Goal: Task Accomplishment & Management: Complete application form

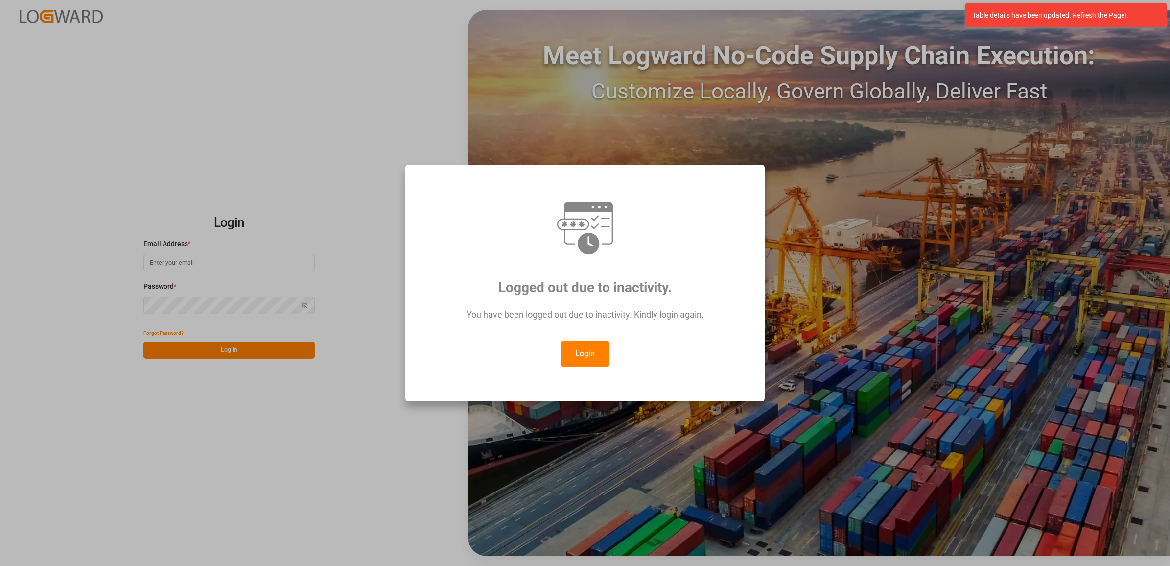
click at [578, 351] on button "Login" at bounding box center [585, 353] width 49 height 26
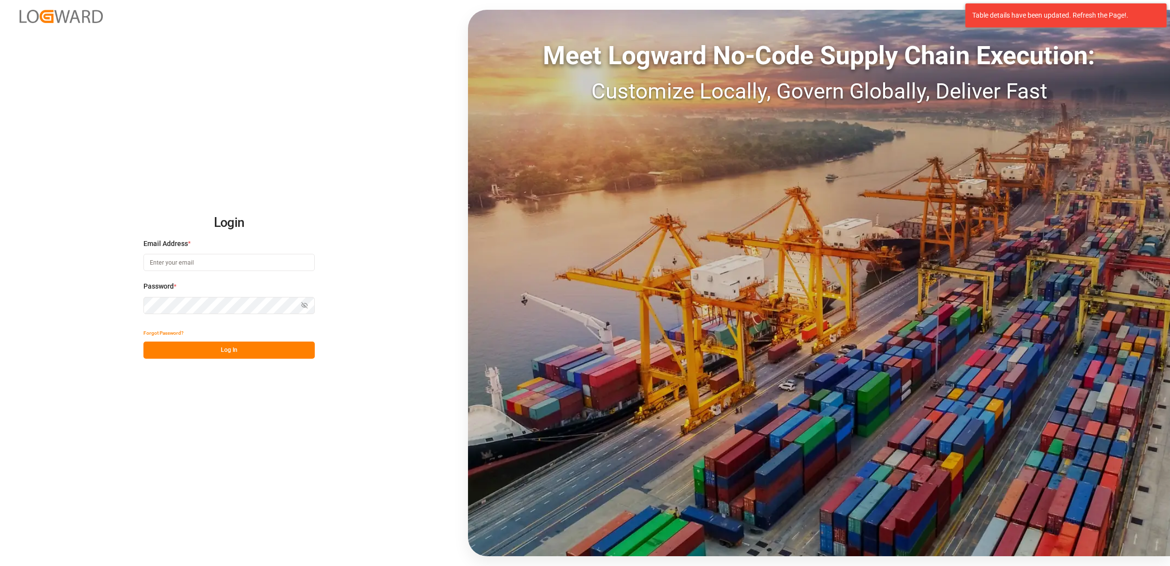
click at [240, 260] on input at bounding box center [228, 262] width 171 height 17
type input "jennifer.shi@jamindustries.com"
click at [241, 354] on button "Log In" at bounding box center [228, 349] width 171 height 17
click at [197, 351] on button "Log In" at bounding box center [228, 349] width 171 height 17
click at [114, 300] on div "Login Email Address * jennifer.shi@jamindustries.com Password * Show password F…" at bounding box center [585, 283] width 1170 height 566
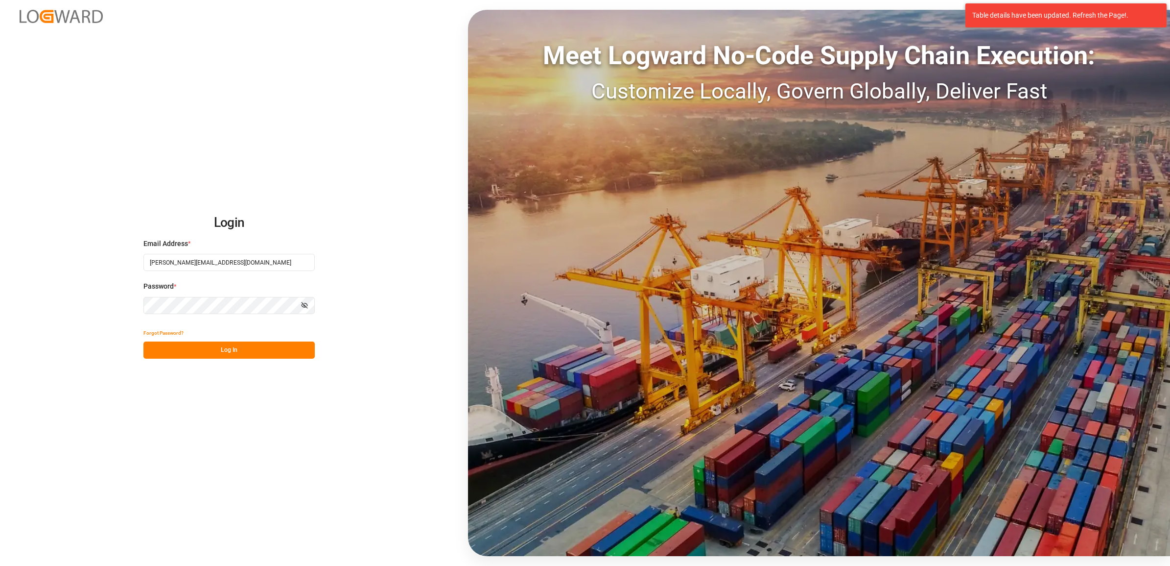
click at [225, 346] on button "Log In" at bounding box center [228, 349] width 171 height 17
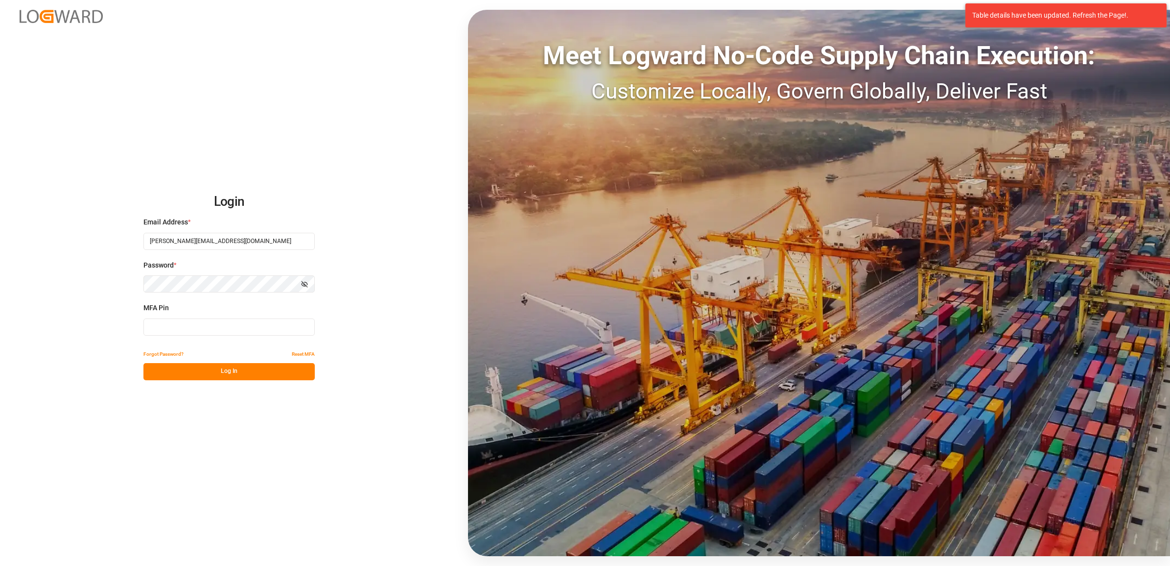
click at [172, 327] on input at bounding box center [228, 326] width 171 height 17
type input "6"
type input "166531"
click at [227, 365] on button "Log In" at bounding box center [228, 371] width 171 height 17
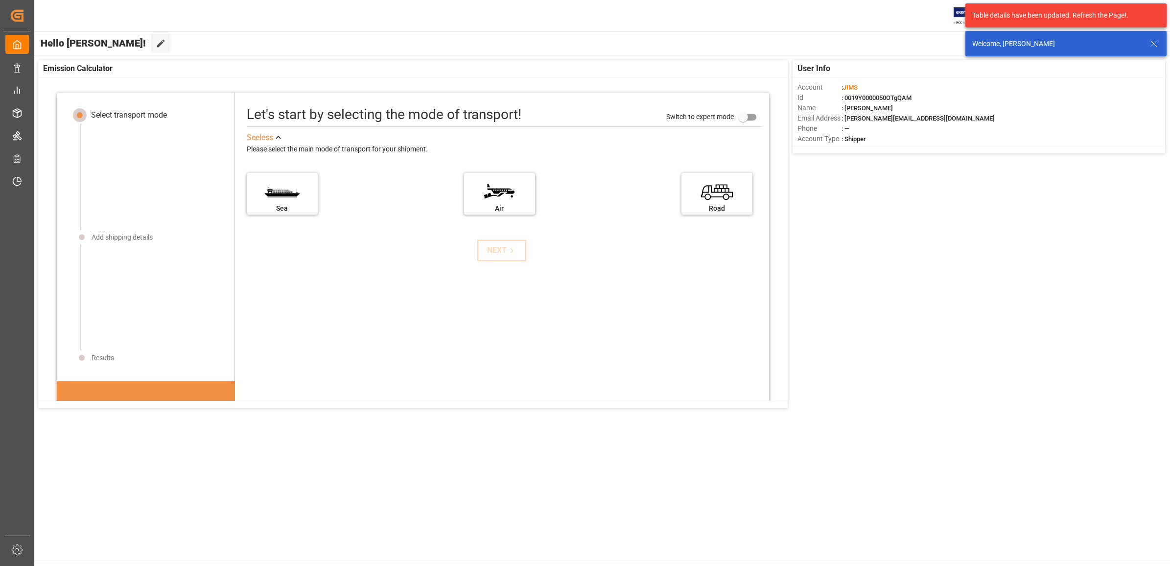
click at [1154, 41] on icon at bounding box center [1154, 44] width 12 height 12
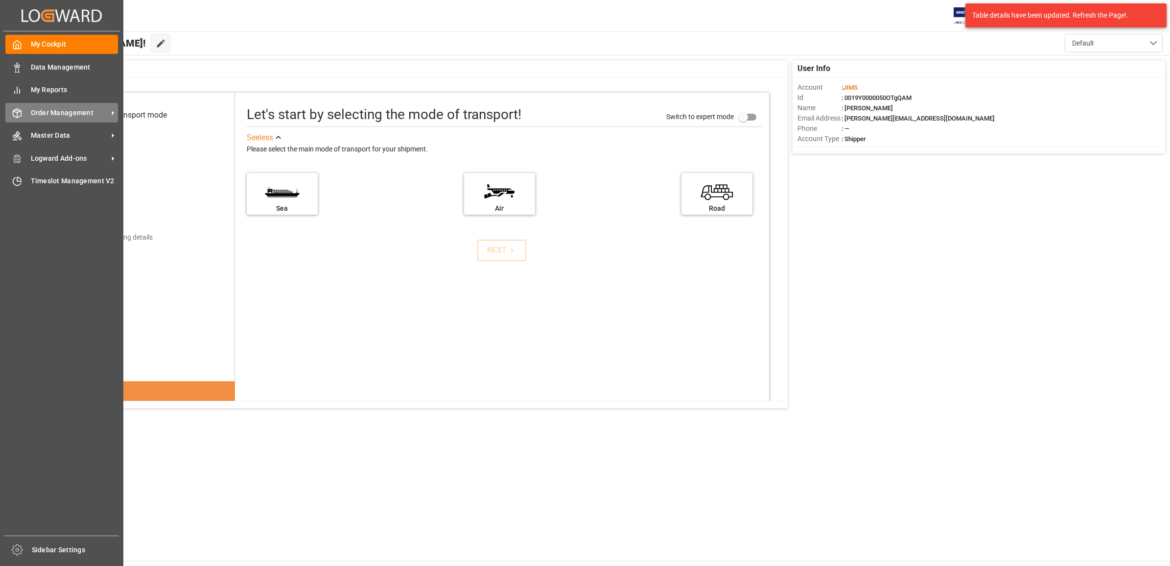
click at [42, 111] on span "Order Management" at bounding box center [69, 113] width 77 height 10
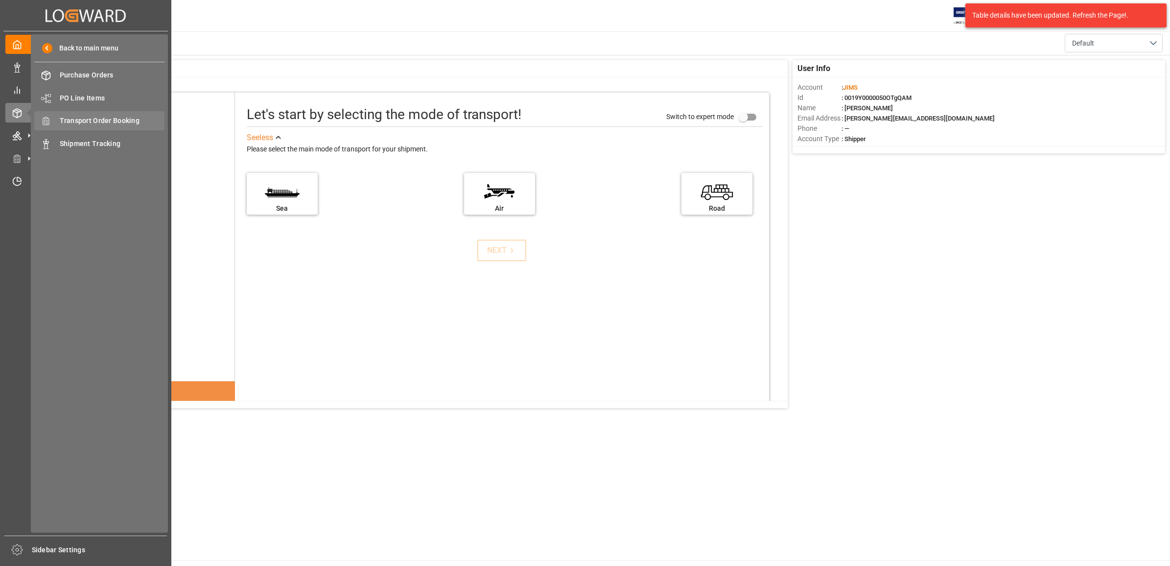
click at [94, 120] on span "Transport Order Booking" at bounding box center [112, 121] width 105 height 10
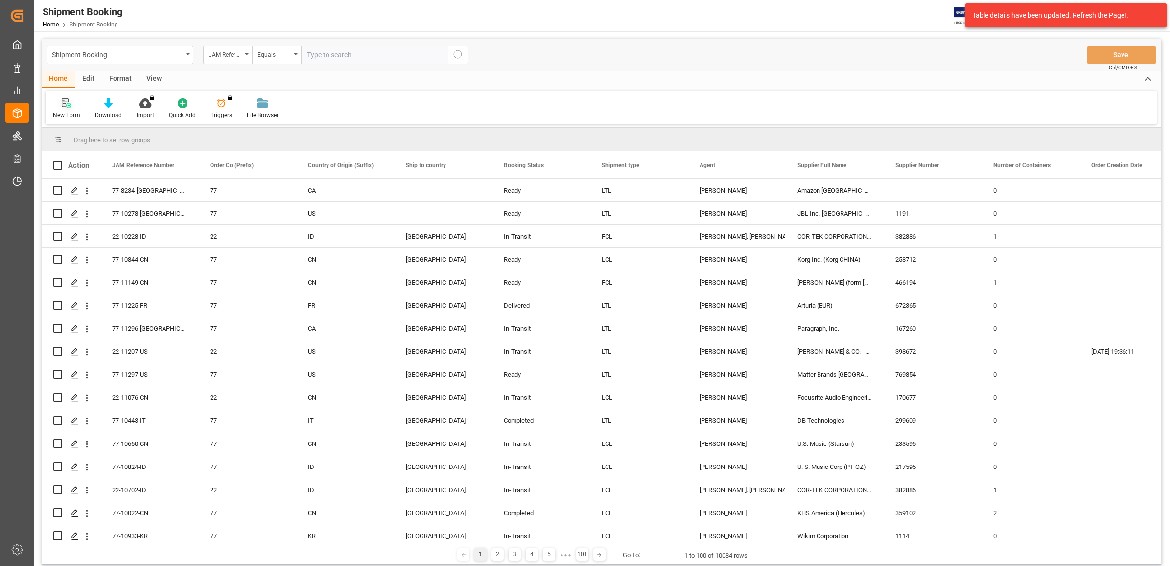
click at [64, 107] on icon at bounding box center [65, 102] width 7 height 9
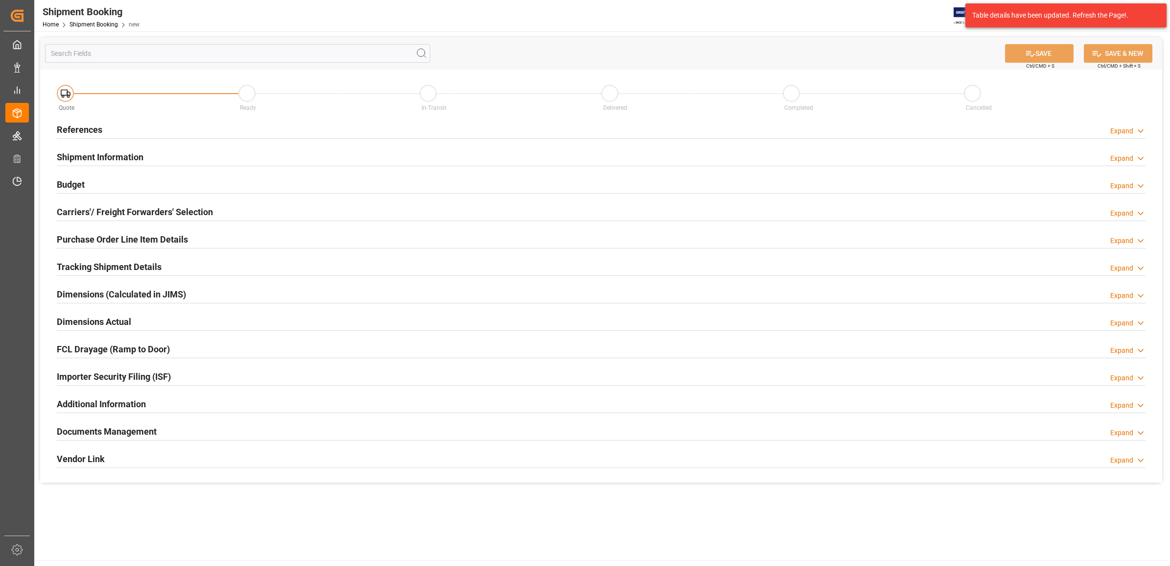
click at [89, 125] on h2 "References" at bounding box center [80, 129] width 46 height 13
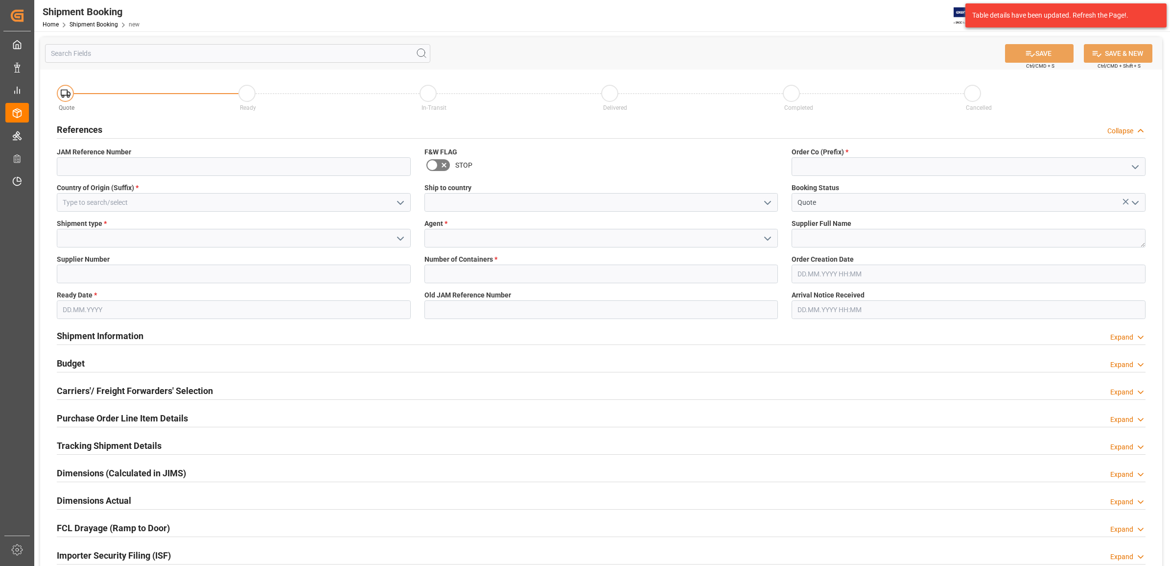
click at [763, 202] on icon "open menu" at bounding box center [768, 203] width 12 height 12
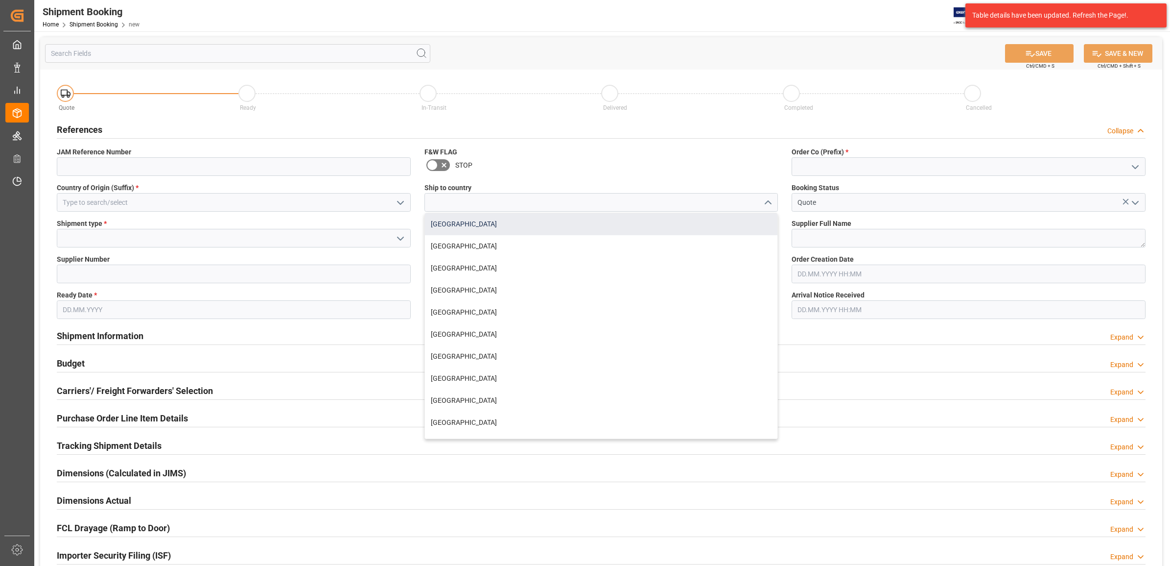
drag, startPoint x: 454, startPoint y: 224, endPoint x: 680, endPoint y: 204, distance: 226.7
click at [454, 224] on div "[GEOGRAPHIC_DATA]" at bounding box center [601, 224] width 353 height 22
type input "[GEOGRAPHIC_DATA]"
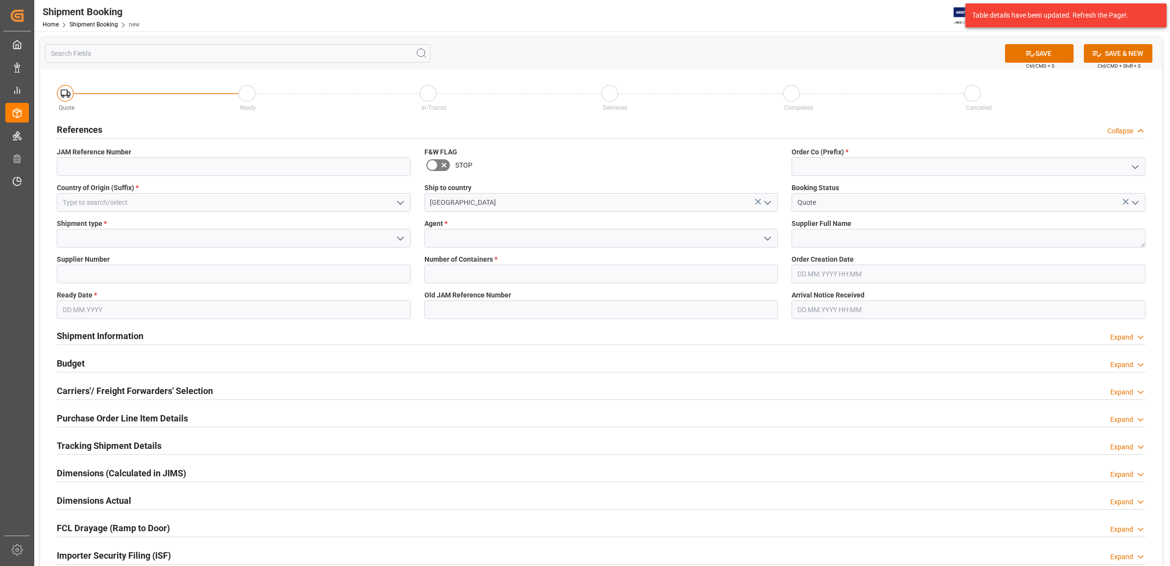
click at [1134, 162] on icon "open menu" at bounding box center [1136, 167] width 12 height 12
click at [845, 206] on div "77" at bounding box center [968, 210] width 353 height 22
type input "77"
click at [861, 237] on textarea at bounding box center [969, 238] width 354 height 19
type textarea "Digikey"
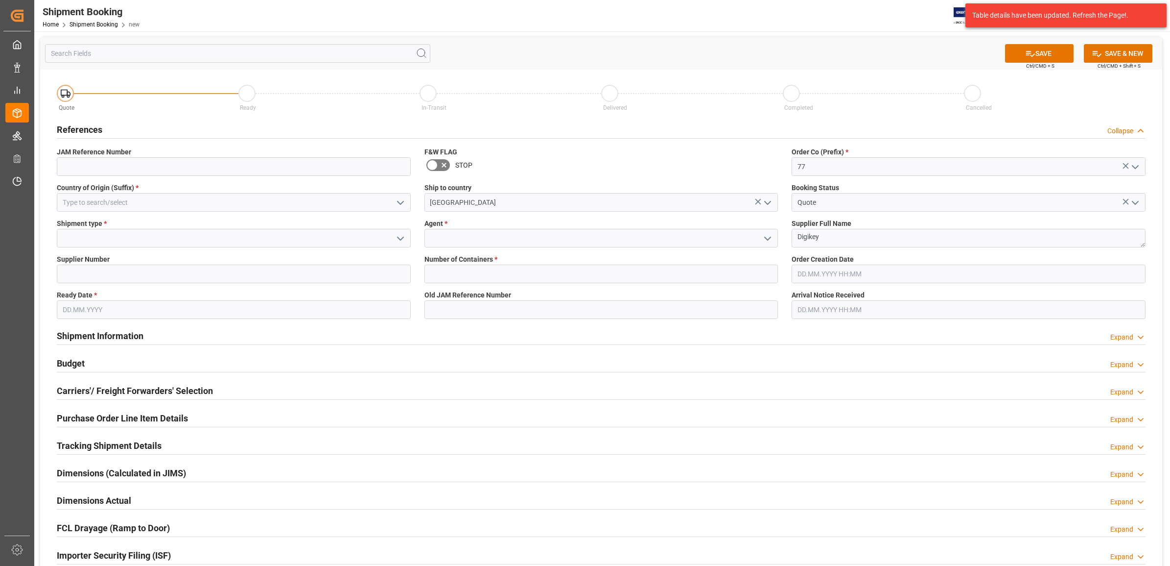
click at [771, 236] on icon "open menu" at bounding box center [768, 239] width 12 height 12
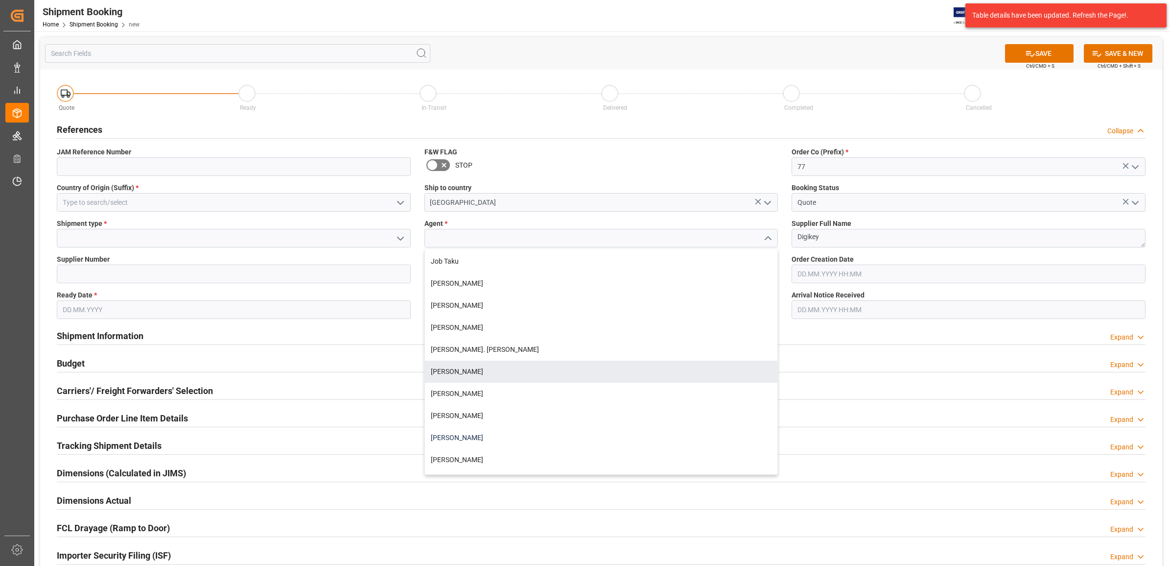
scroll to position [367, 0]
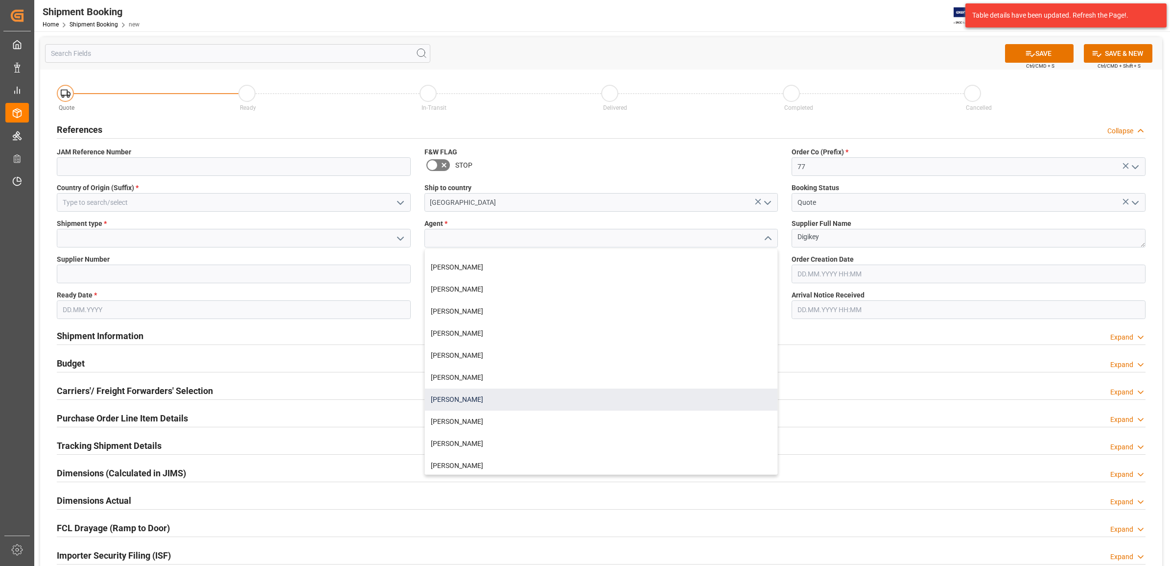
click at [472, 400] on div "[PERSON_NAME]" at bounding box center [601, 399] width 353 height 22
type input "[PERSON_NAME]"
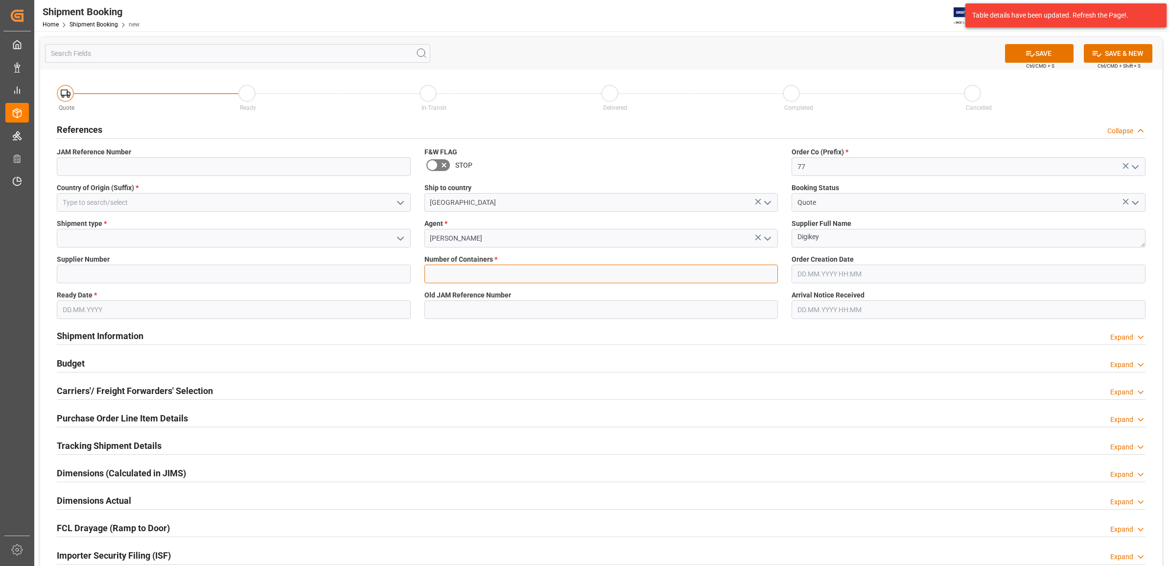
drag, startPoint x: 470, startPoint y: 275, endPoint x: 479, endPoint y: 277, distance: 9.1
click at [470, 275] on input "text" at bounding box center [602, 273] width 354 height 19
type input "0"
type input "77-11289-US"
type input "US"
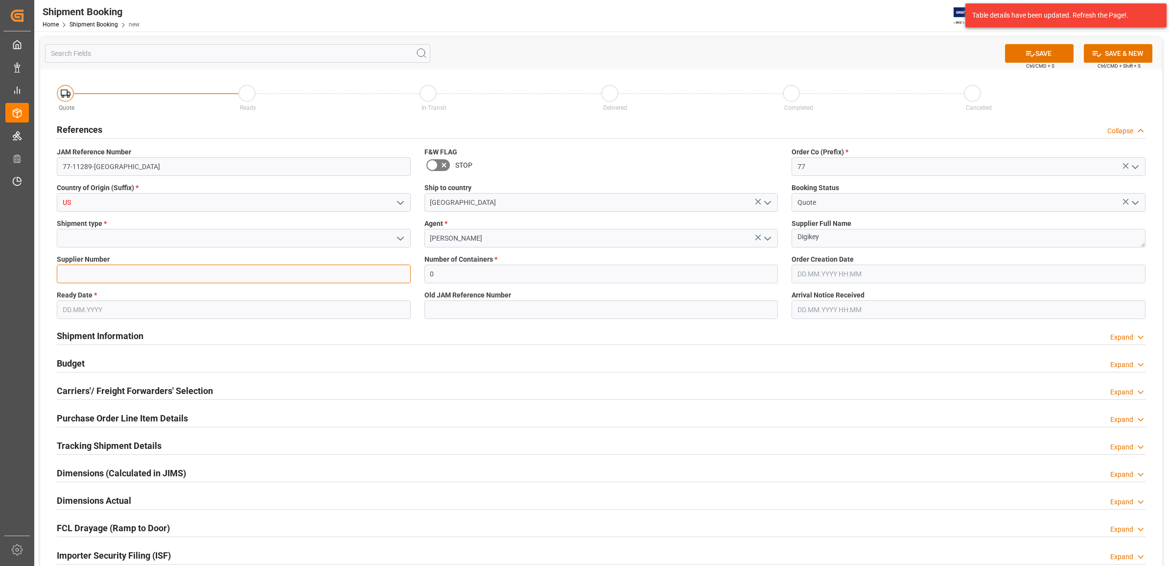
type input "225643"
type input "[DATE]"
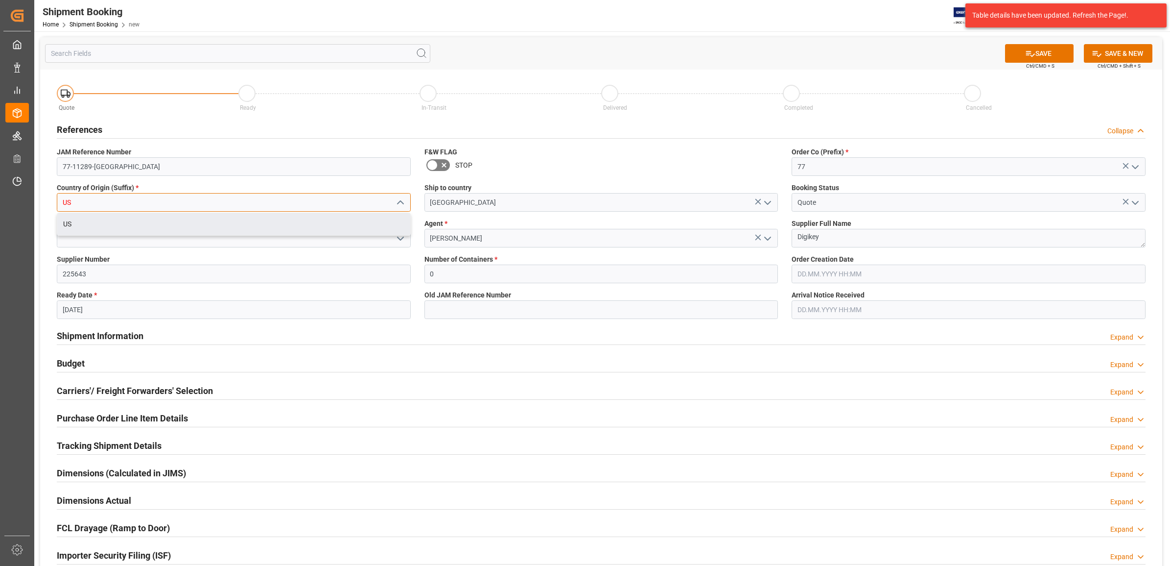
click at [112, 204] on input "US" at bounding box center [234, 202] width 354 height 19
click at [327, 341] on div "Quote Ready In-Transit Delivered Completed Cancelled References Collapse JAM Re…" at bounding box center [601, 365] width 1122 height 591
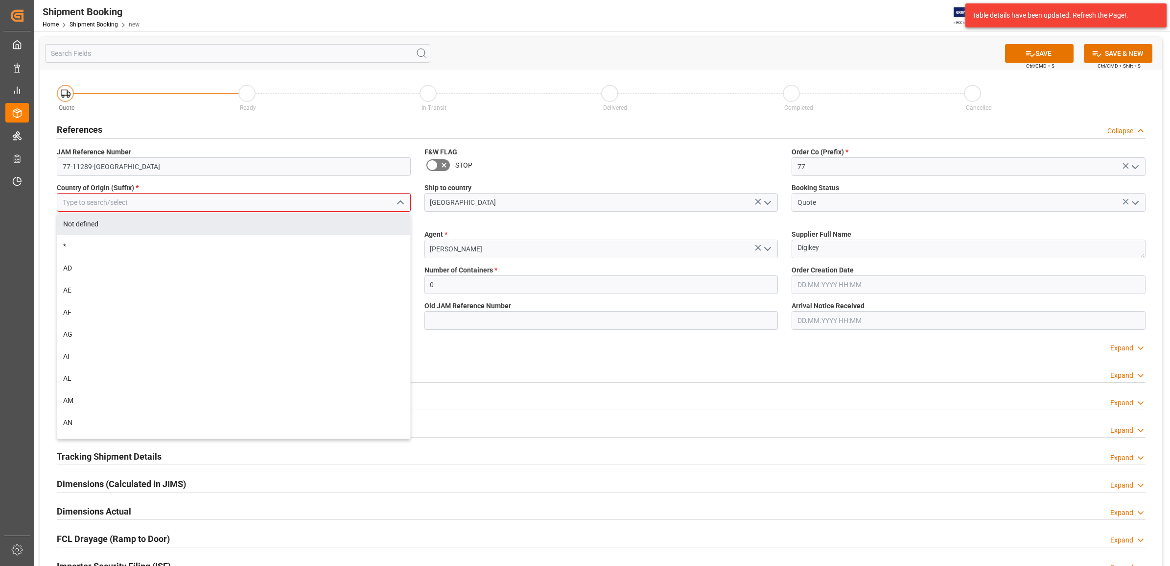
click at [148, 199] on input at bounding box center [234, 202] width 354 height 19
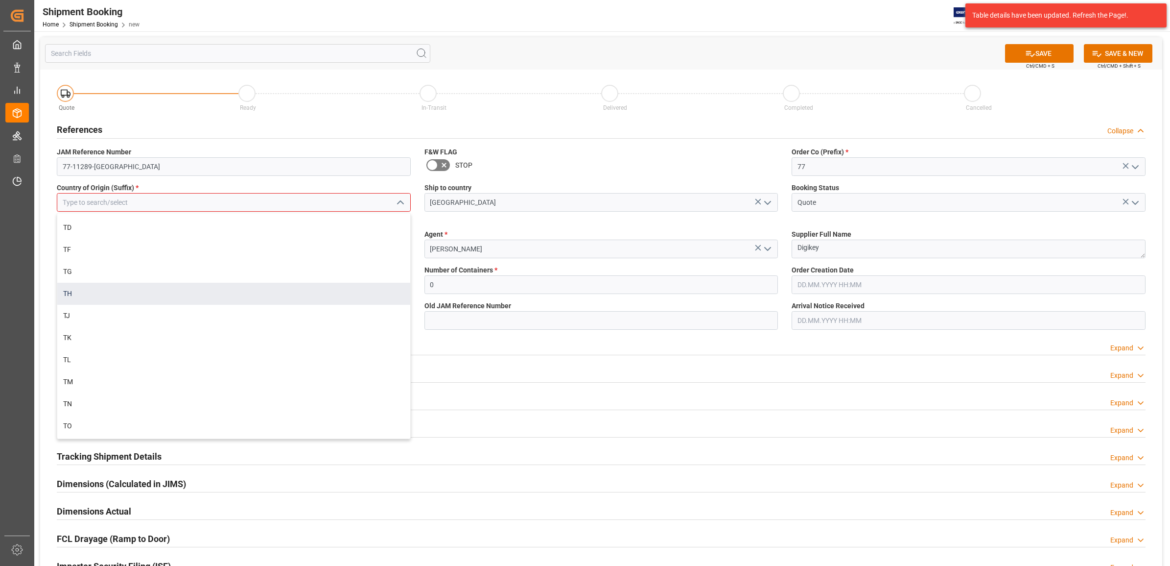
scroll to position [5019, 0]
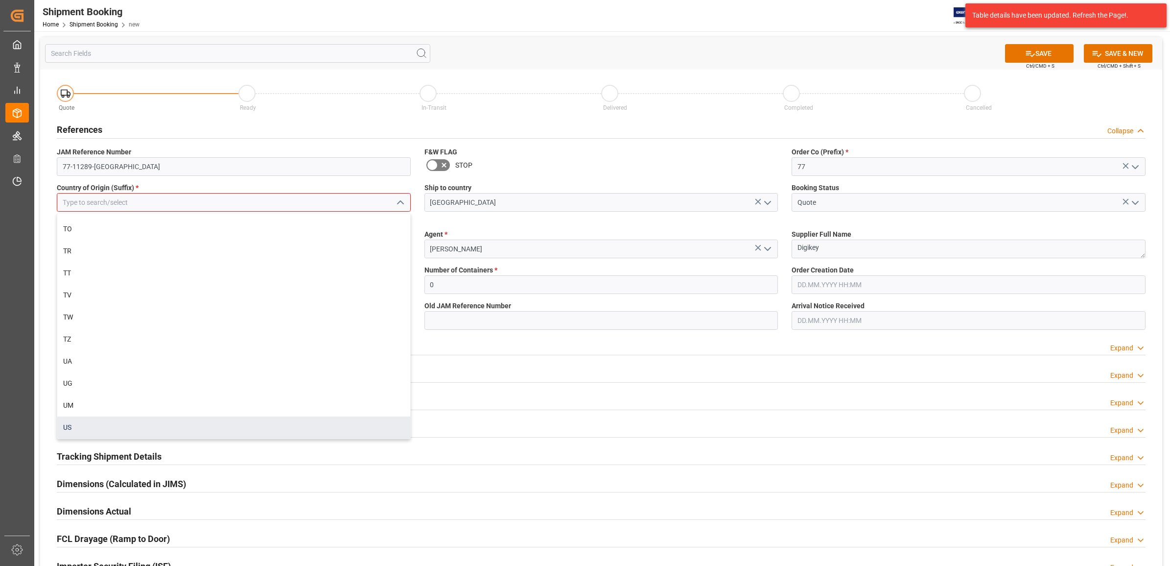
click at [81, 417] on div "US" at bounding box center [233, 427] width 353 height 22
type input "US"
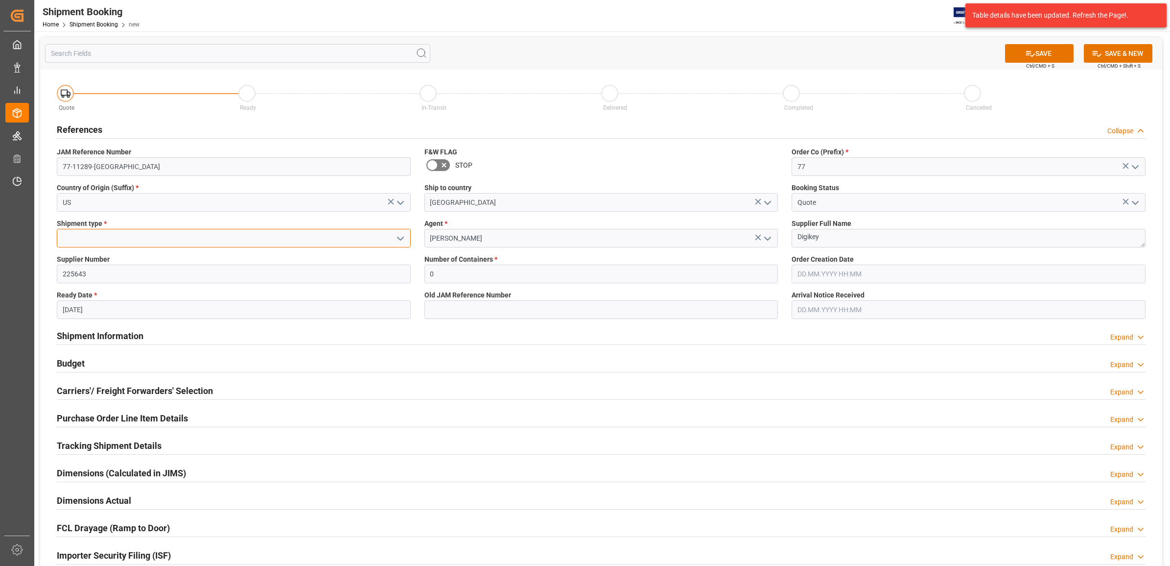
click at [110, 231] on input at bounding box center [234, 238] width 354 height 19
click at [400, 238] on polyline "open menu" at bounding box center [401, 238] width 6 height 3
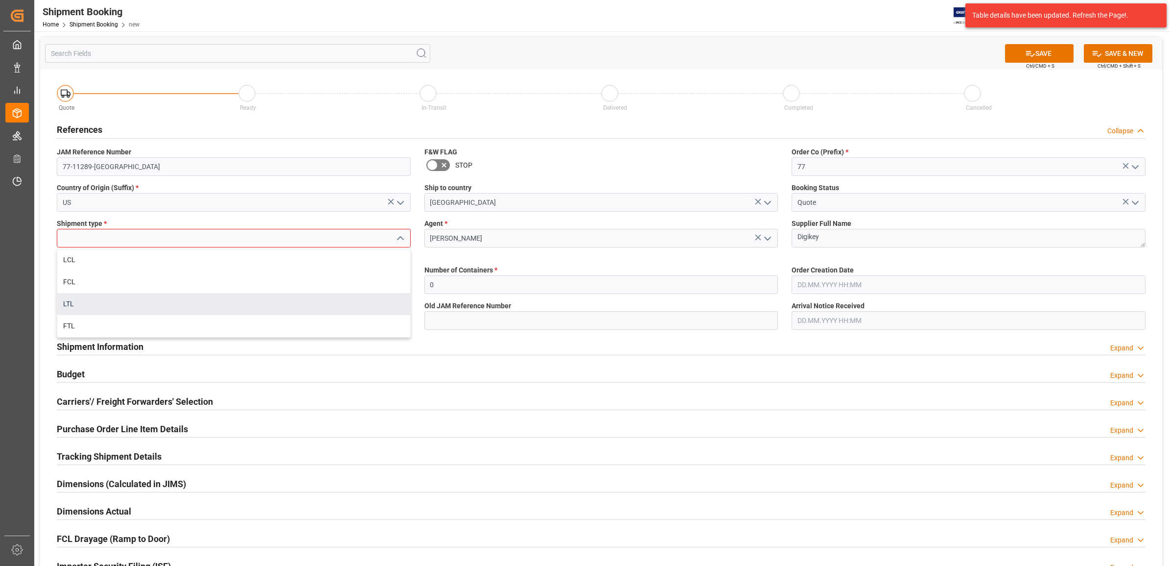
click at [96, 295] on div "LTL" at bounding box center [233, 304] width 353 height 22
type input "LTL"
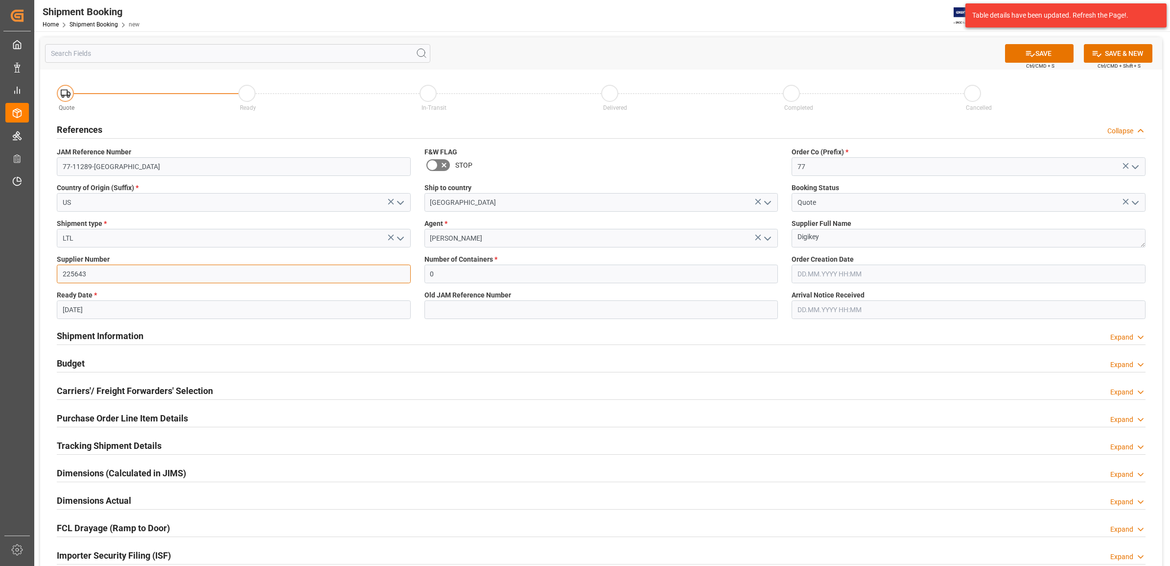
drag, startPoint x: 239, startPoint y: 278, endPoint x: -2, endPoint y: 275, distance: 241.4
click at [0, 275] on html "Created by potrace 1.15, written by Peter Selinger 2001-2017 Created by potrace…" at bounding box center [585, 283] width 1170 height 566
type input "169166"
click at [386, 348] on div "Shipment Information Expand" at bounding box center [601, 335] width 1103 height 27
click at [300, 314] on input "[DATE]" at bounding box center [234, 309] width 354 height 19
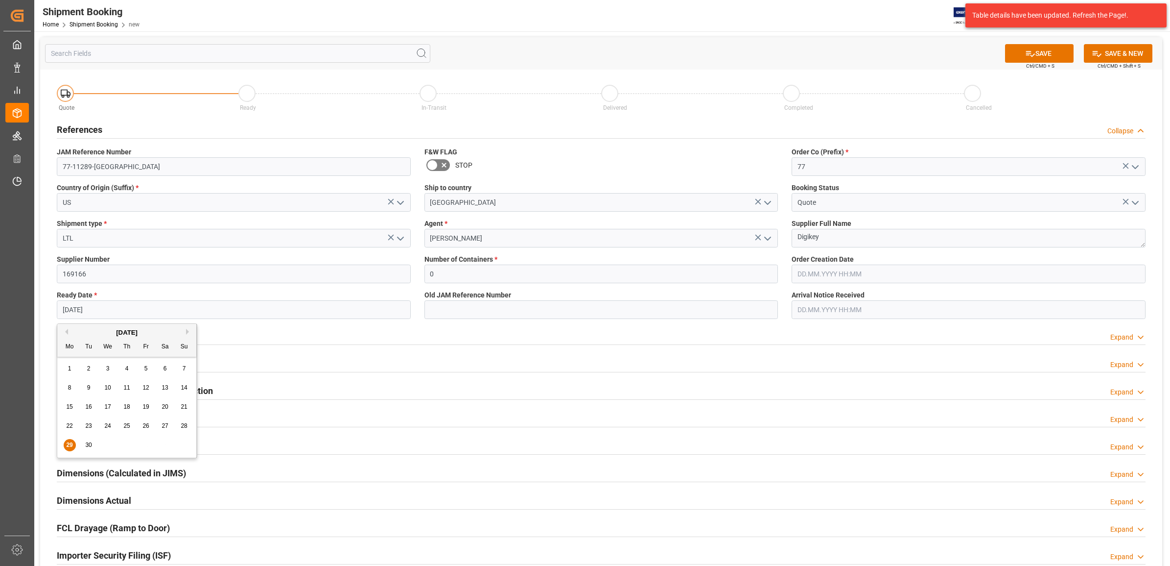
click at [280, 366] on div "Budget Expand" at bounding box center [601, 362] width 1089 height 19
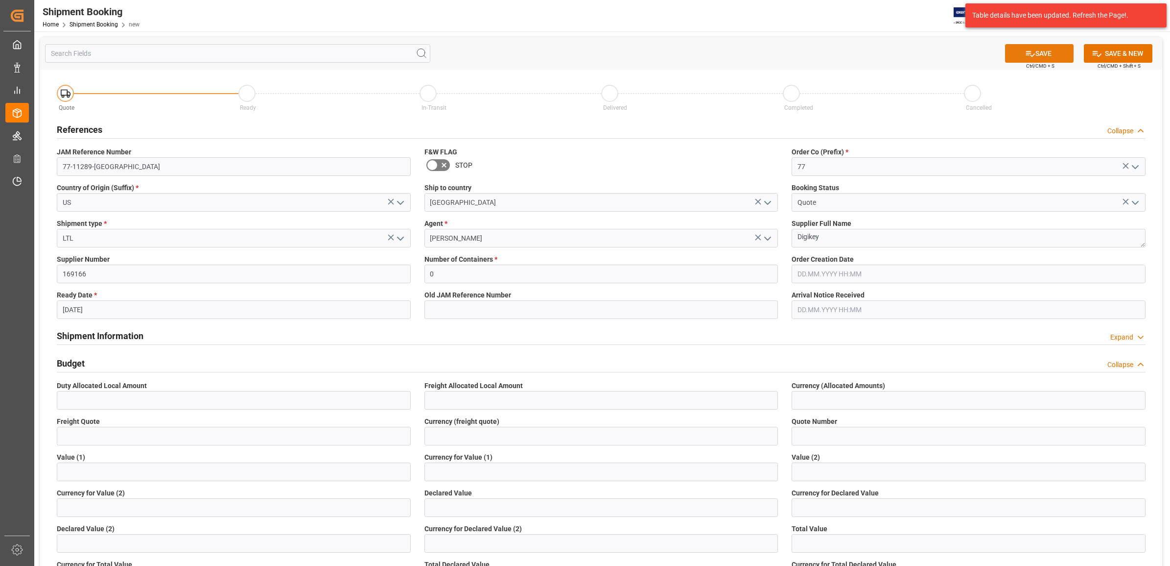
click at [1046, 54] on button "SAVE" at bounding box center [1039, 53] width 69 height 19
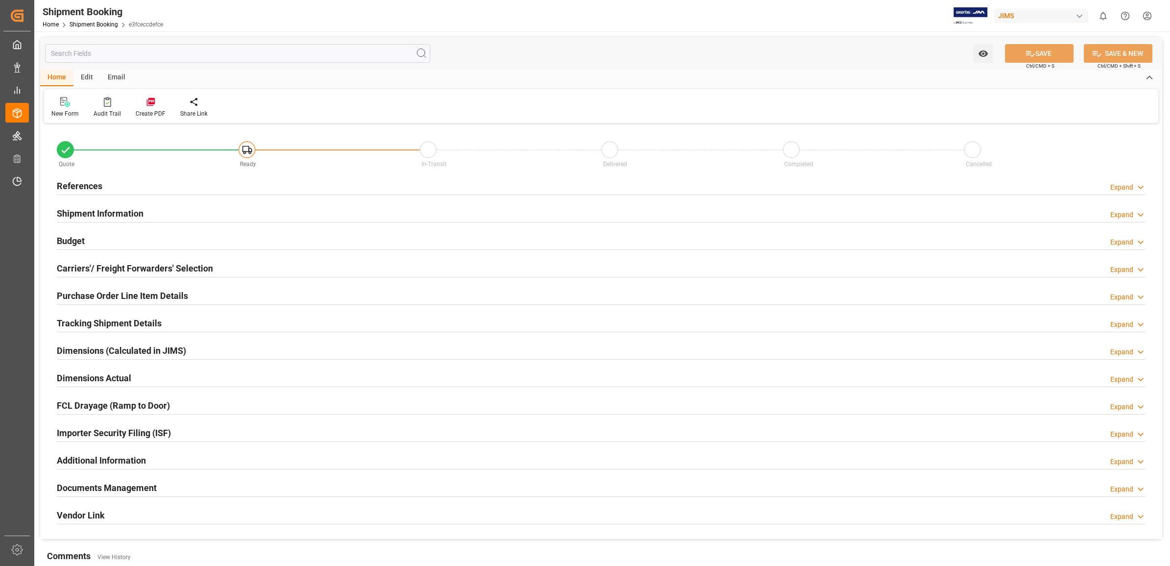
type input "0"
type input "[DATE]"
click at [83, 185] on h2 "References" at bounding box center [80, 185] width 46 height 13
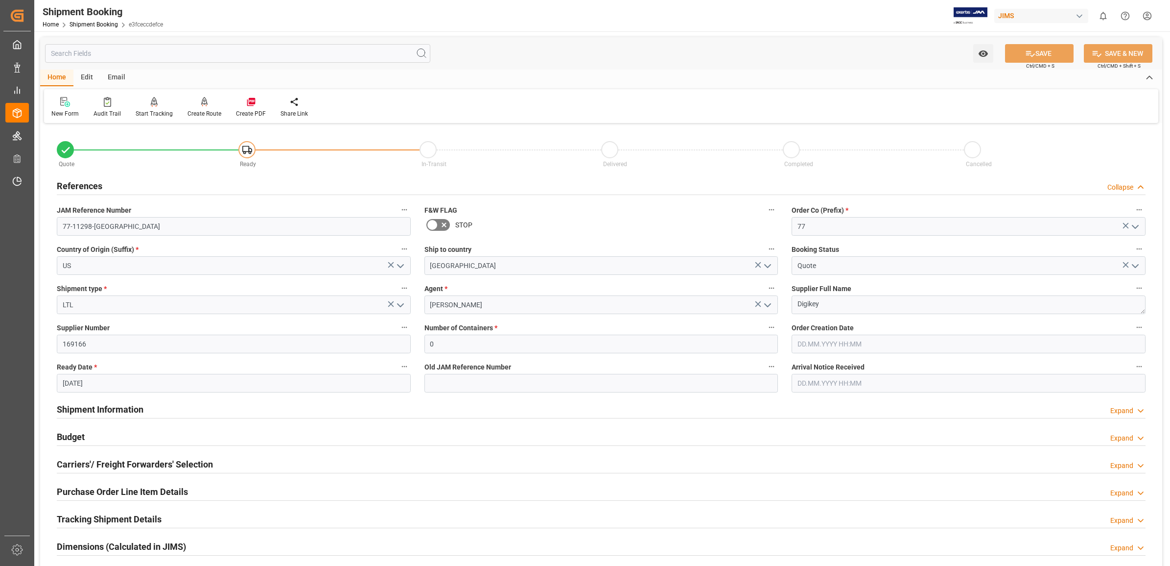
click at [1075, 16] on div "button" at bounding box center [1080, 16] width 10 height 10
drag, startPoint x: 860, startPoint y: 21, endPoint x: 901, endPoint y: 21, distance: 40.6
click at [863, 21] on html "Created by potrace 1.15, written by [PERSON_NAME] [DATE]-[DATE] Created by potr…" at bounding box center [585, 283] width 1170 height 566
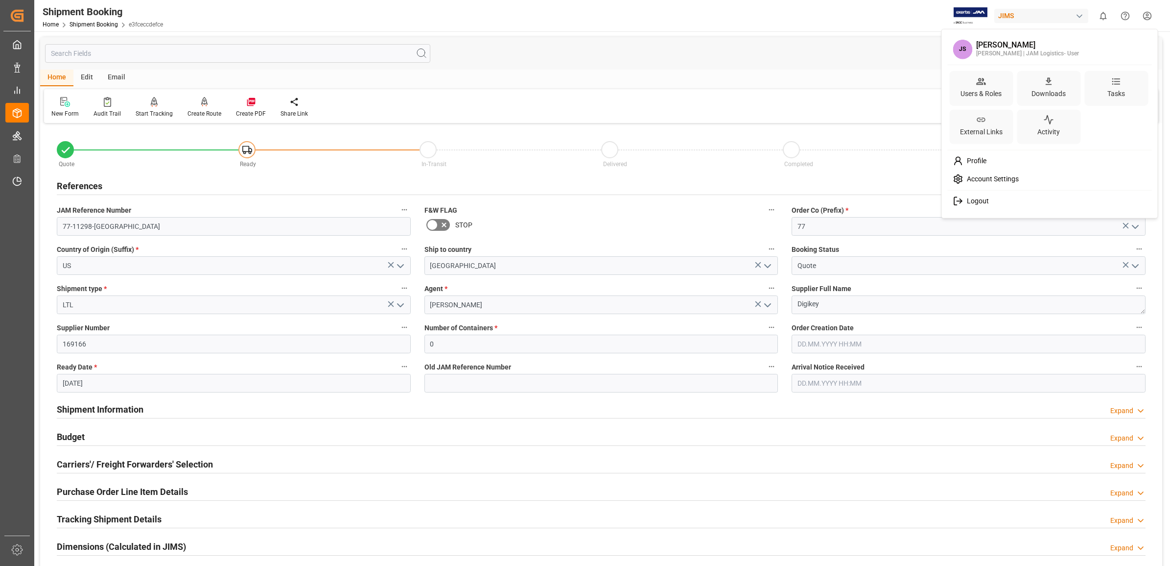
click at [1146, 10] on html "Created by potrace 1.15, written by [PERSON_NAME] [DATE]-[DATE] Created by potr…" at bounding box center [585, 283] width 1170 height 566
click at [973, 197] on span "Logout" at bounding box center [976, 201] width 26 height 9
